Goal: Check status: Check status

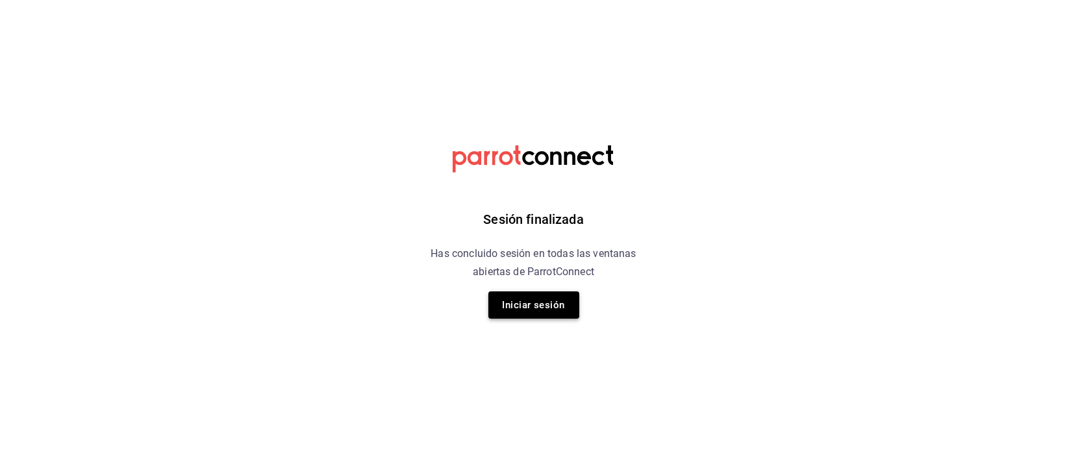
click at [542, 307] on button "Iniciar sesión" at bounding box center [533, 305] width 91 height 27
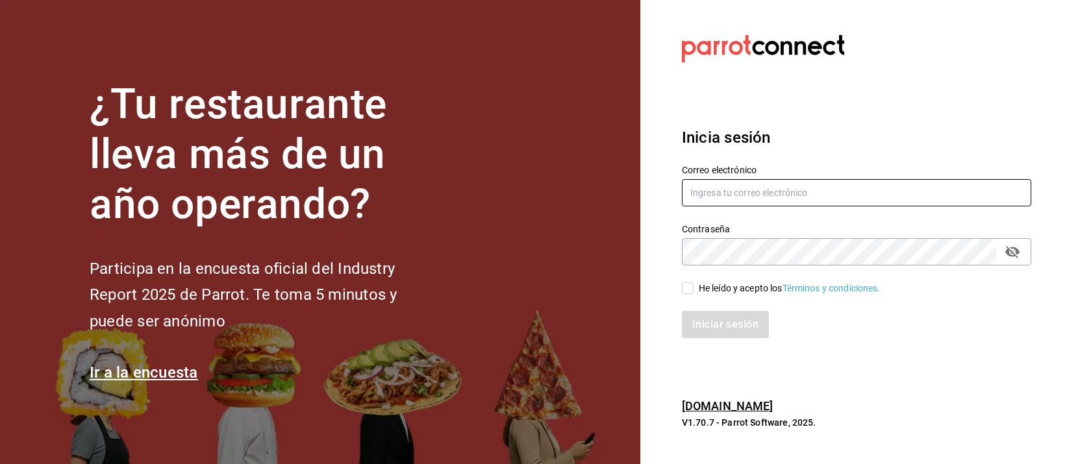
type input "mochomos.palmas@grupocosteno.com"
click at [692, 283] on input "He leído y acepto los Términos y condiciones." at bounding box center [688, 289] width 12 height 12
checkbox input "true"
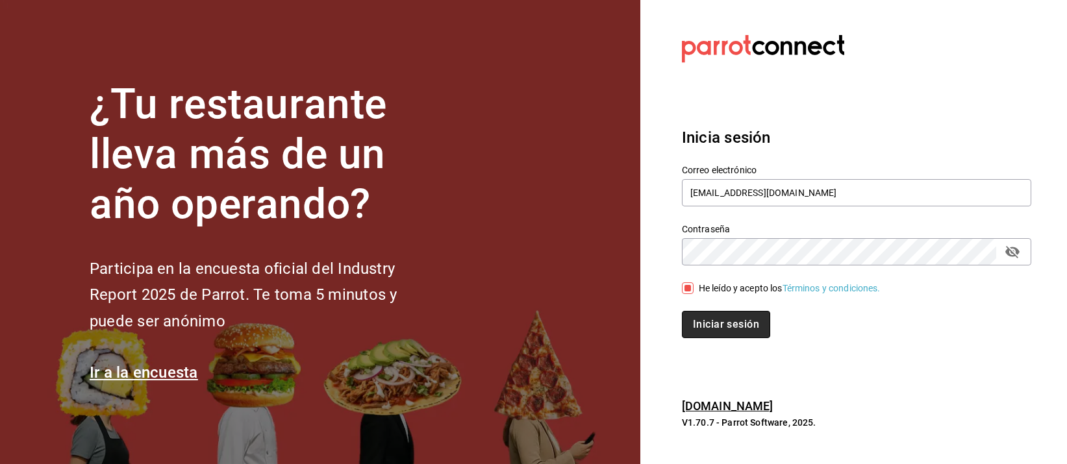
click at [703, 319] on button "Iniciar sesión" at bounding box center [726, 324] width 88 height 27
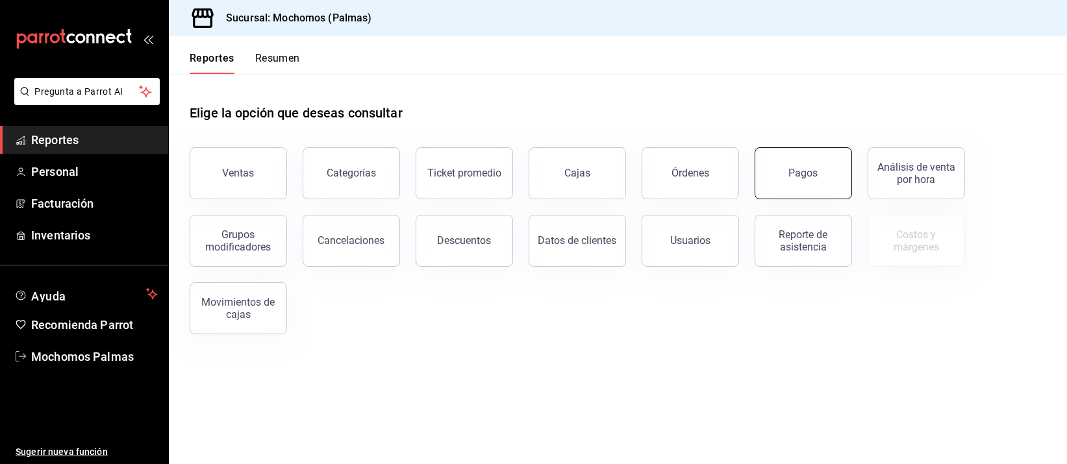
click at [813, 160] on button "Pagos" at bounding box center [803, 173] width 97 height 52
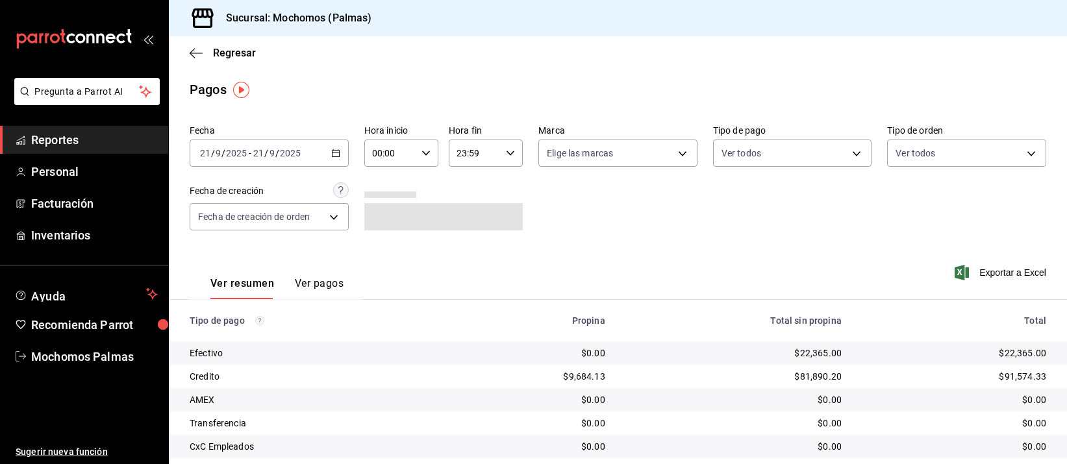
click at [334, 153] on icon "button" at bounding box center [335, 153] width 9 height 9
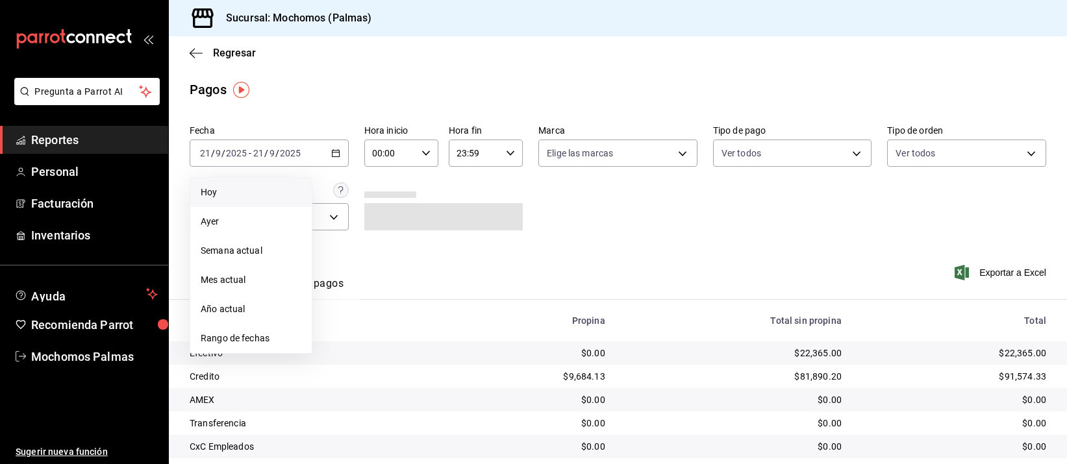
click at [238, 187] on span "Hoy" at bounding box center [251, 193] width 101 height 14
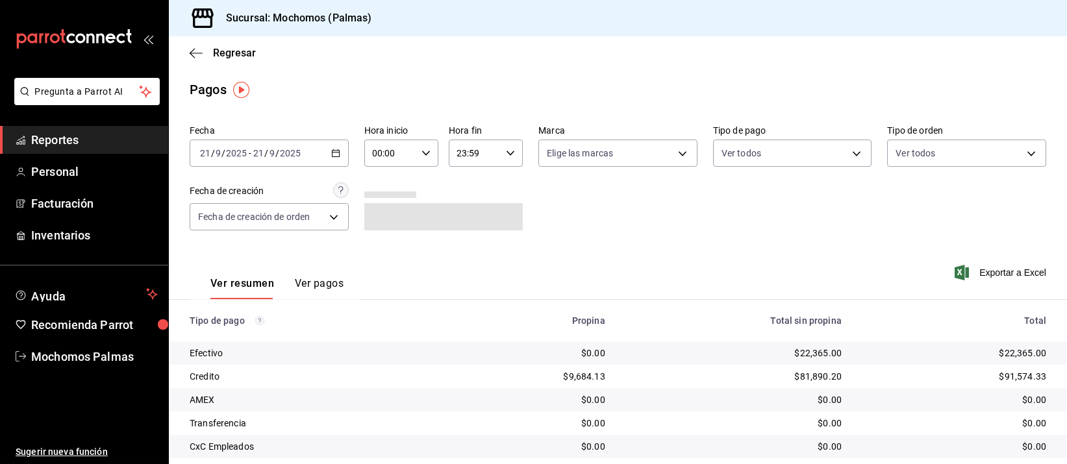
click at [422, 155] on \(Stroke\) "button" at bounding box center [426, 153] width 8 height 5
click at [381, 230] on span "04" at bounding box center [380, 230] width 16 height 10
type input "04:00"
click at [562, 236] on div at bounding box center [533, 232] width 1067 height 464
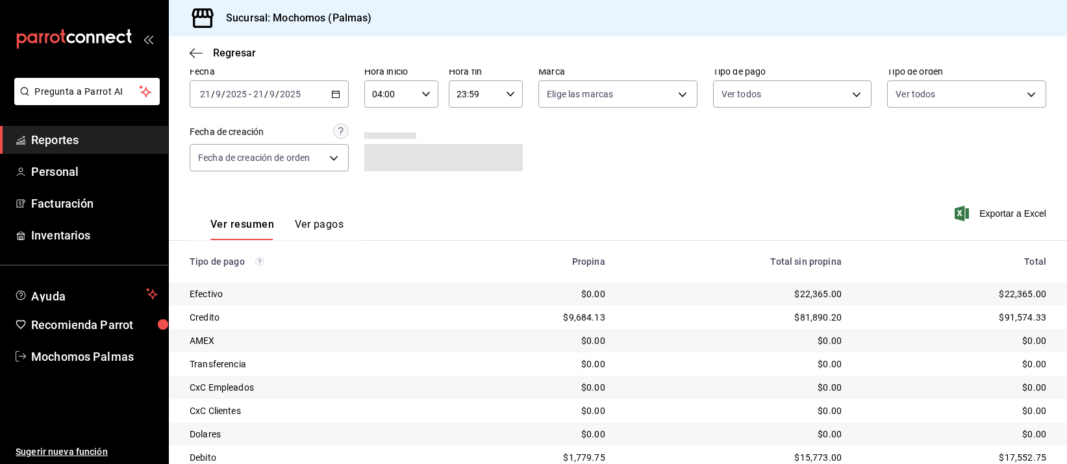
scroll to position [132, 0]
